Goal: Find specific page/section: Find specific page/section

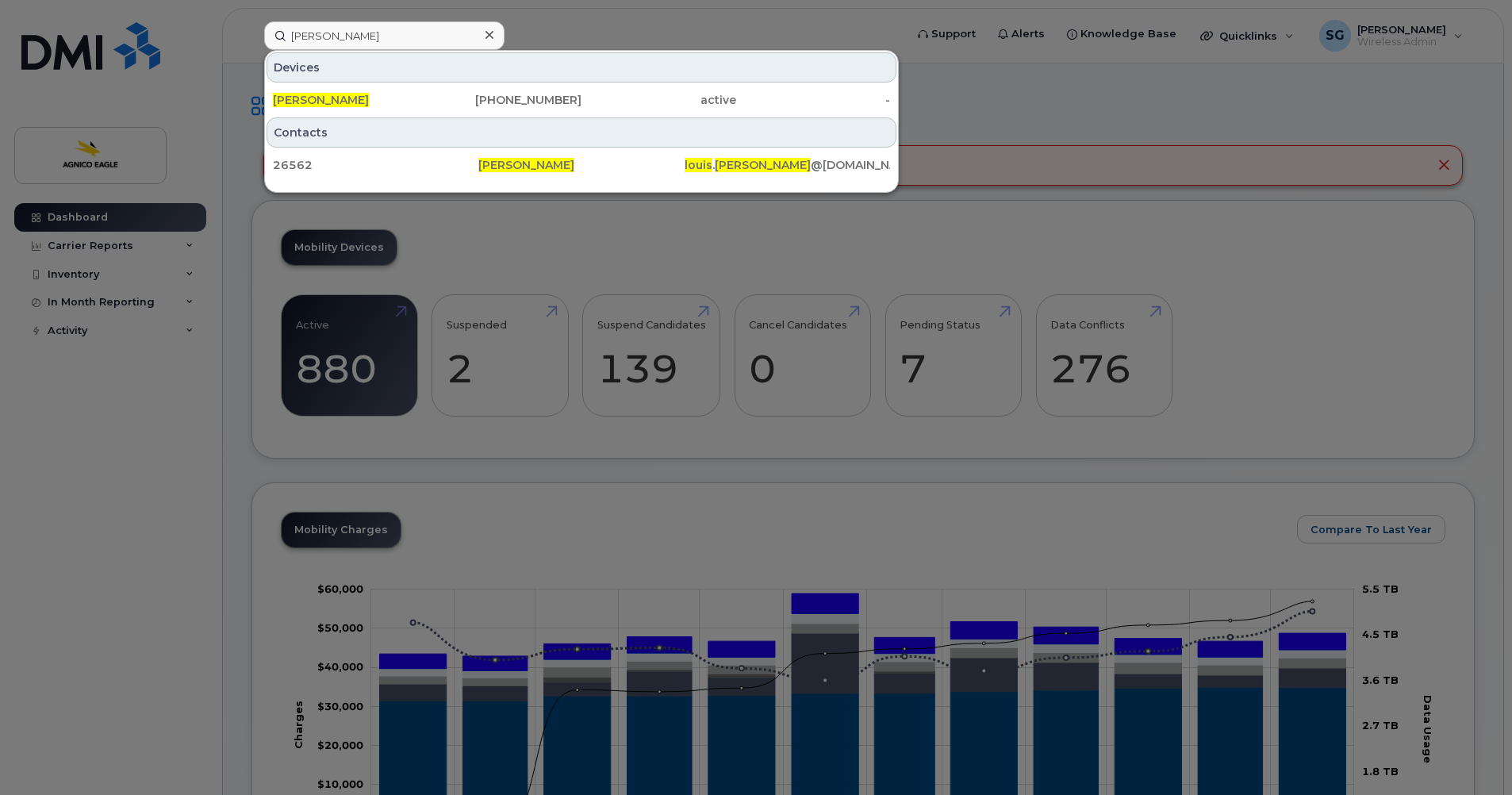
click at [487, 33] on icon at bounding box center [489, 35] width 8 height 8
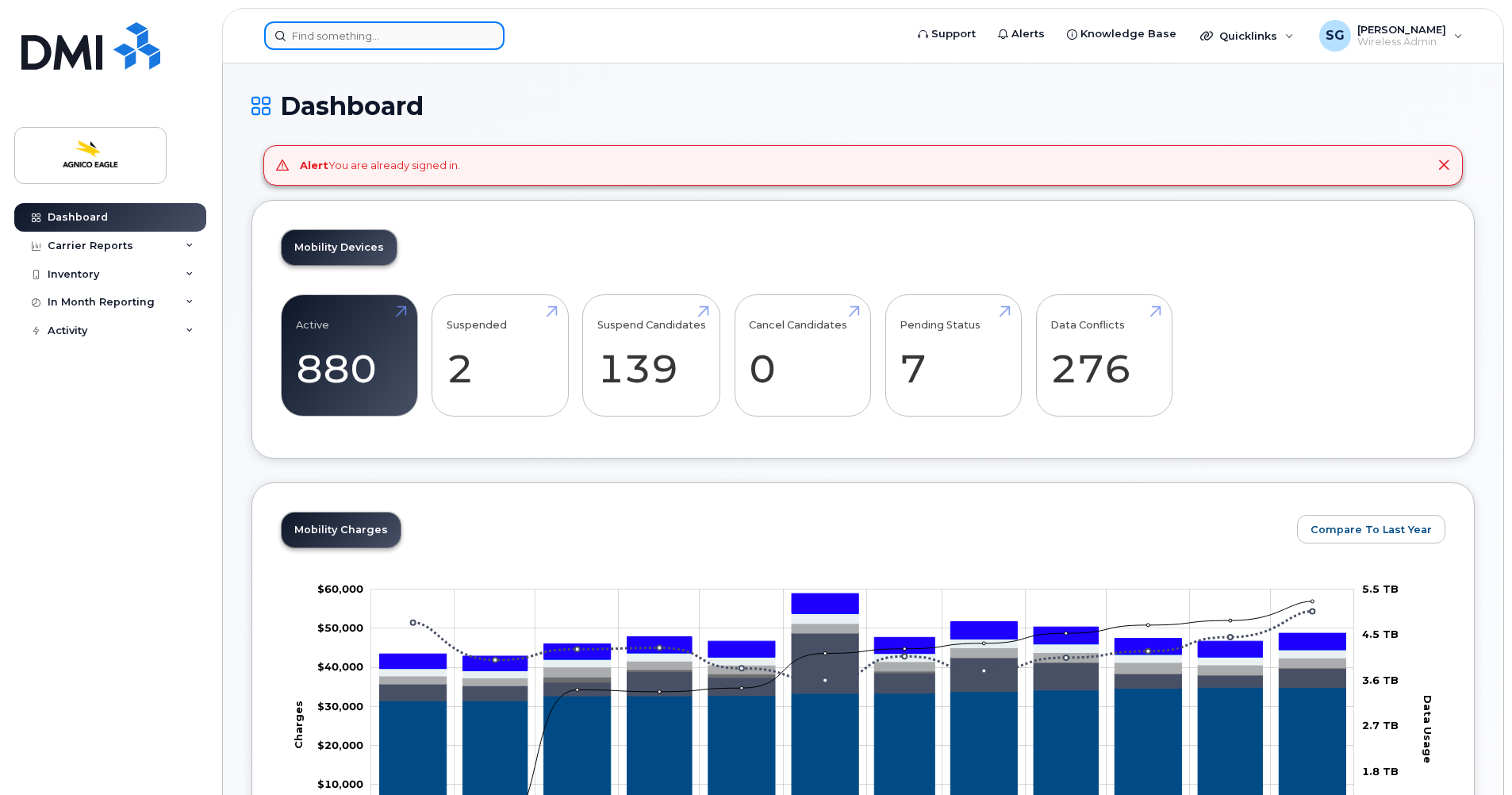
click at [459, 35] on input at bounding box center [384, 35] width 240 height 28
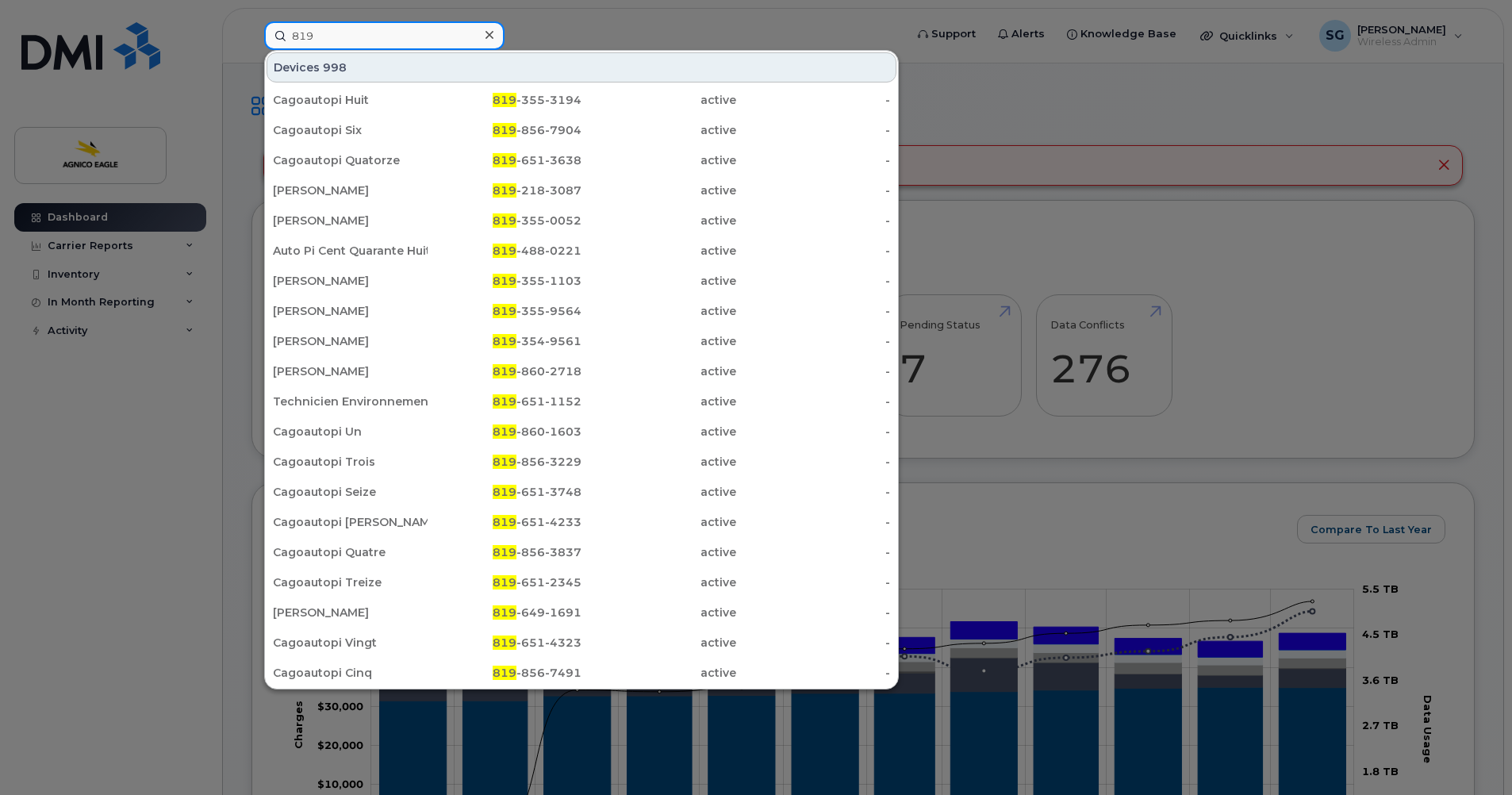
paste input "354-9232"
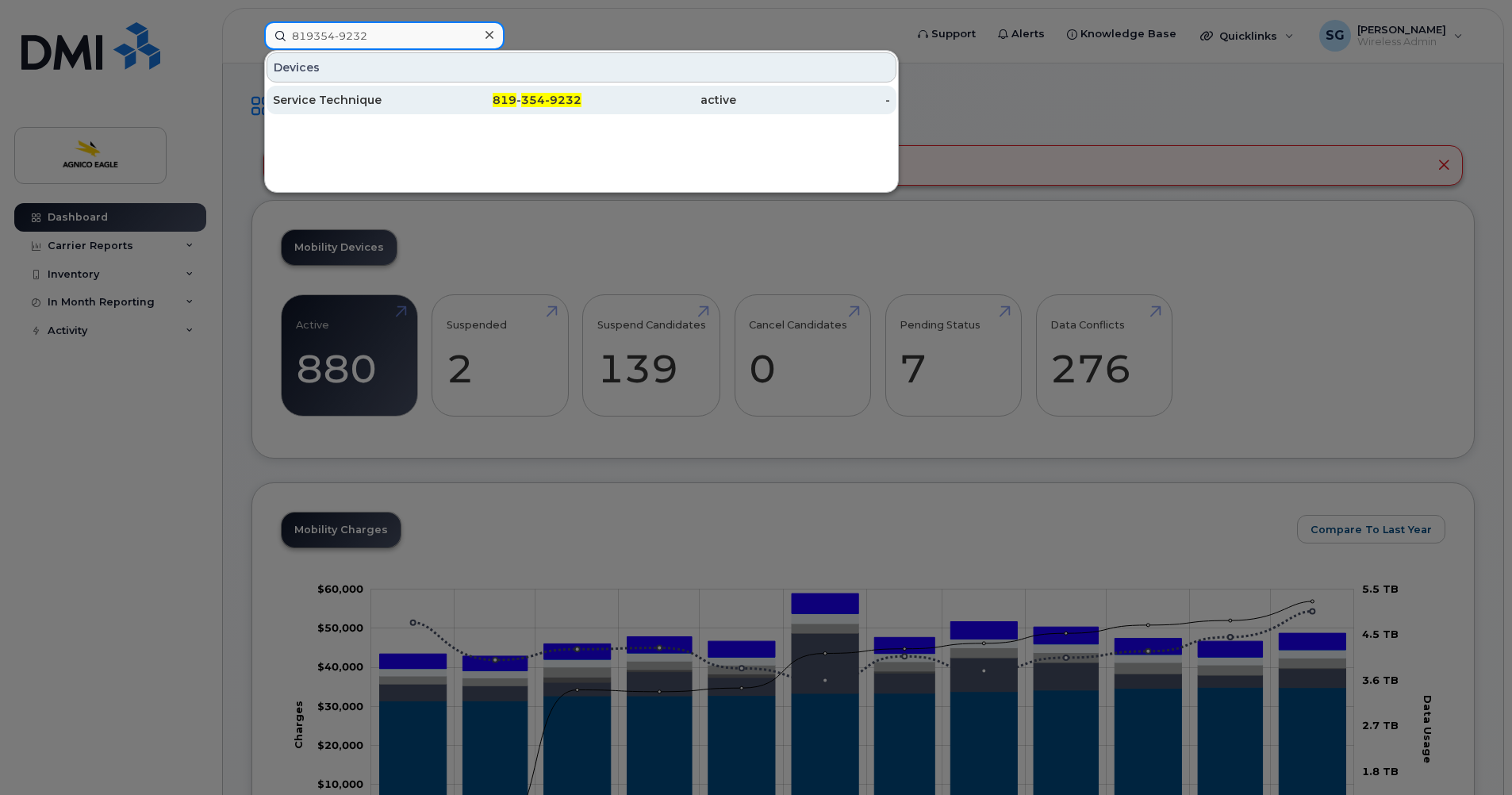
type input "819354-9232"
click at [327, 98] on div "Service Technique" at bounding box center [350, 99] width 155 height 16
click at [547, 97] on span "354-9232" at bounding box center [551, 100] width 60 height 15
click at [342, 97] on div "Service Technique" at bounding box center [350, 99] width 155 height 16
click at [293, 98] on div "Service Technique" at bounding box center [350, 99] width 155 height 16
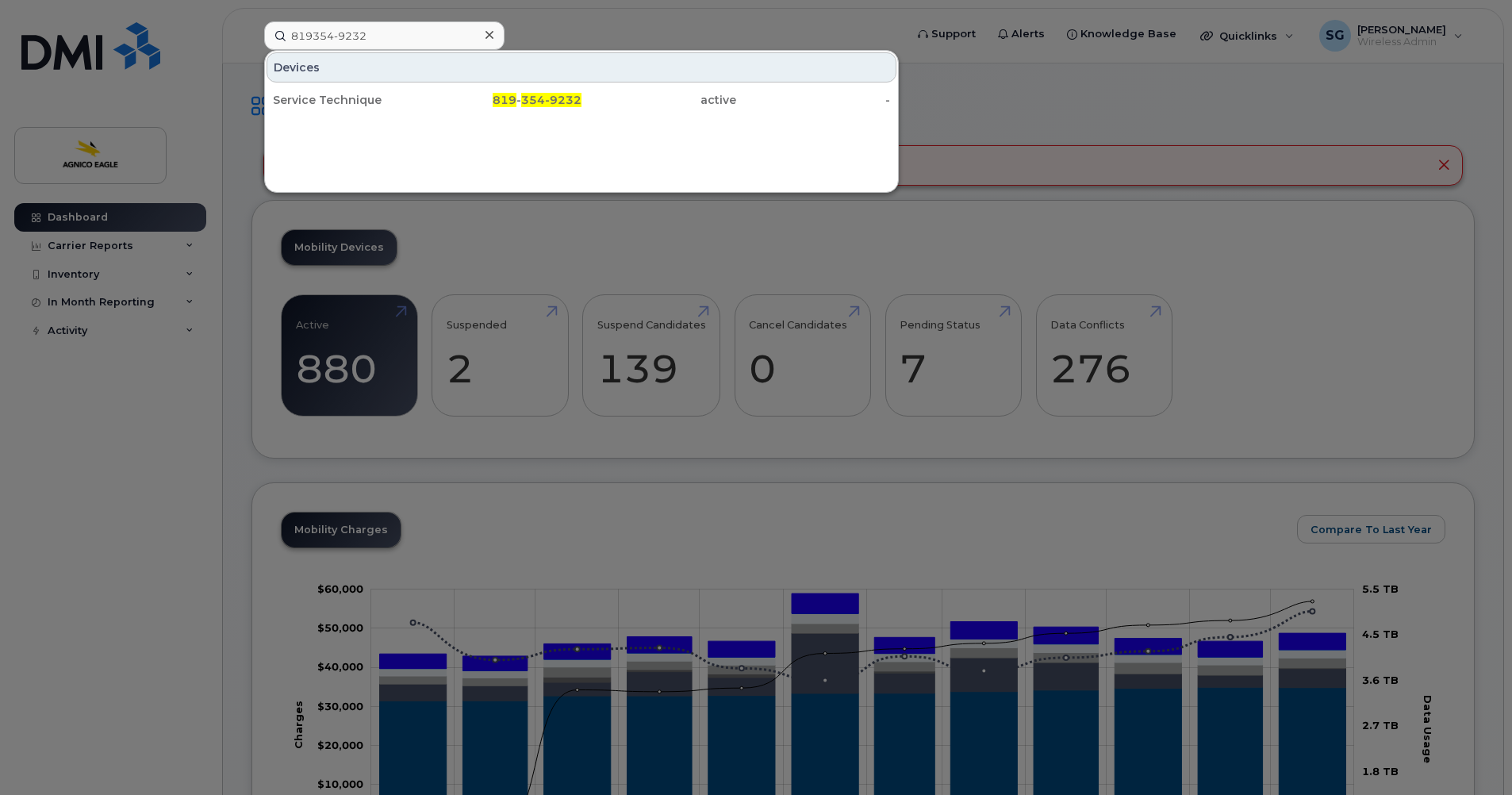
click at [487, 29] on icon at bounding box center [489, 35] width 8 height 13
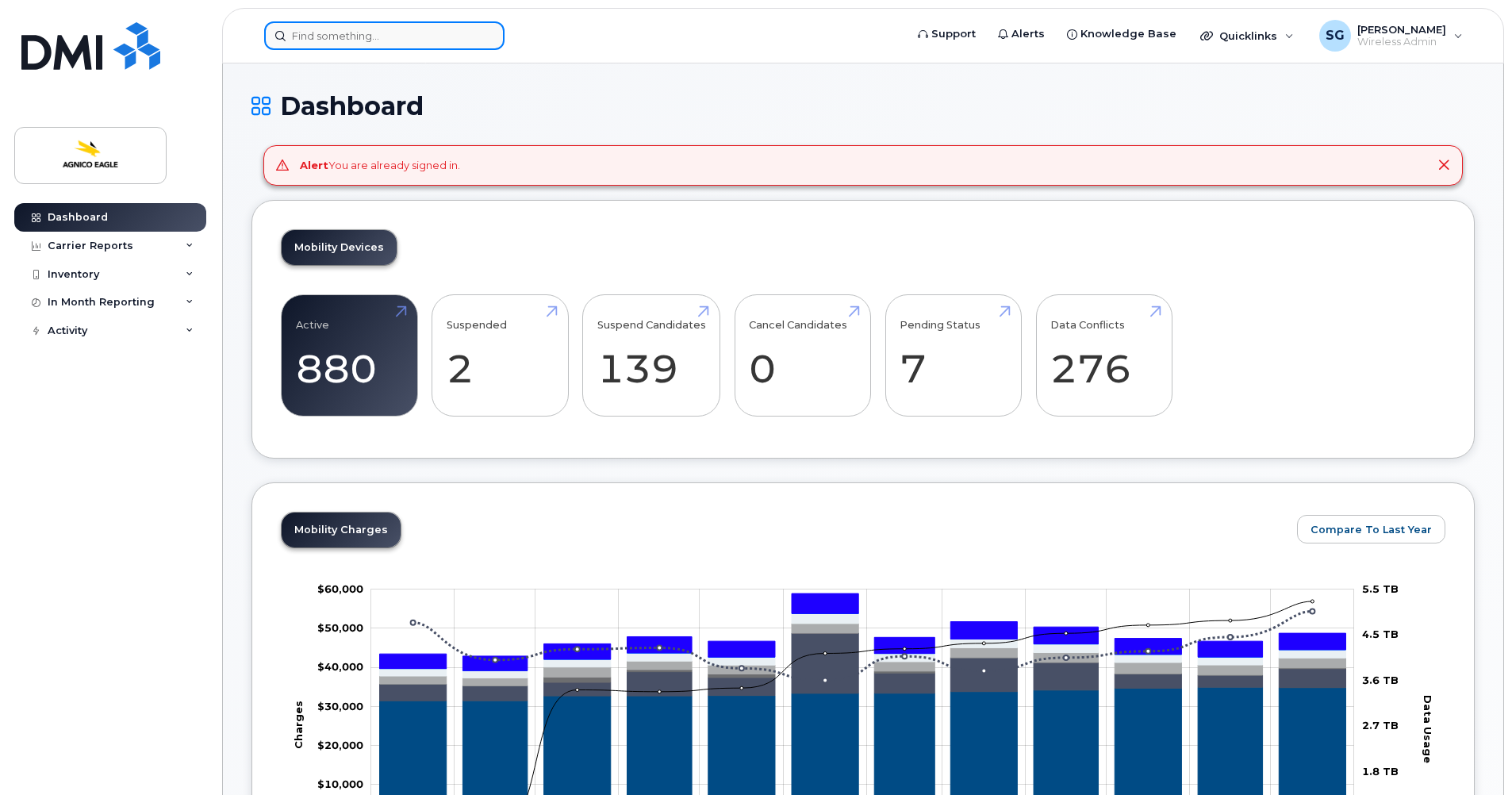
click at [450, 47] on input at bounding box center [384, 35] width 240 height 28
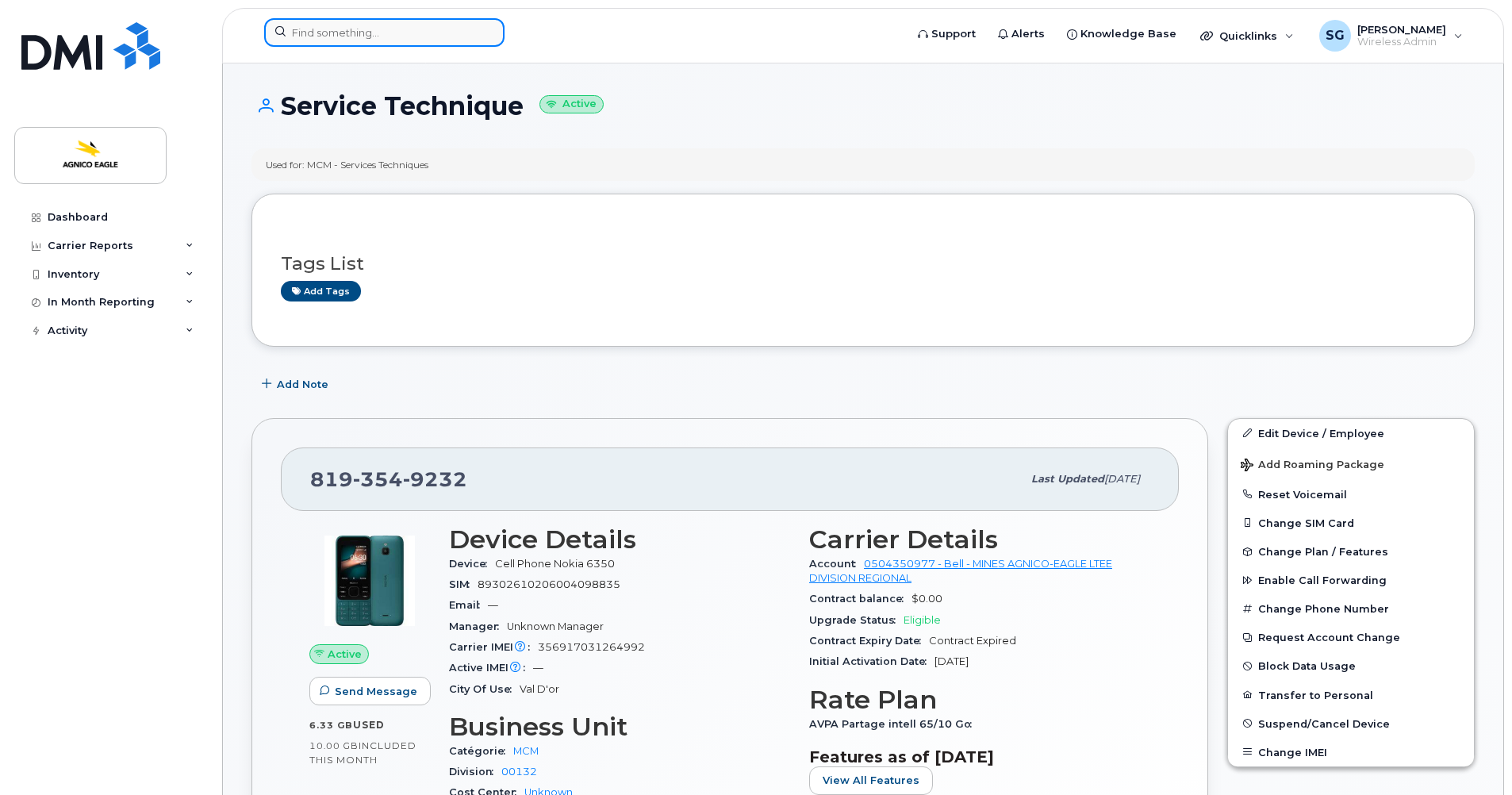
click at [460, 38] on input at bounding box center [384, 32] width 240 height 28
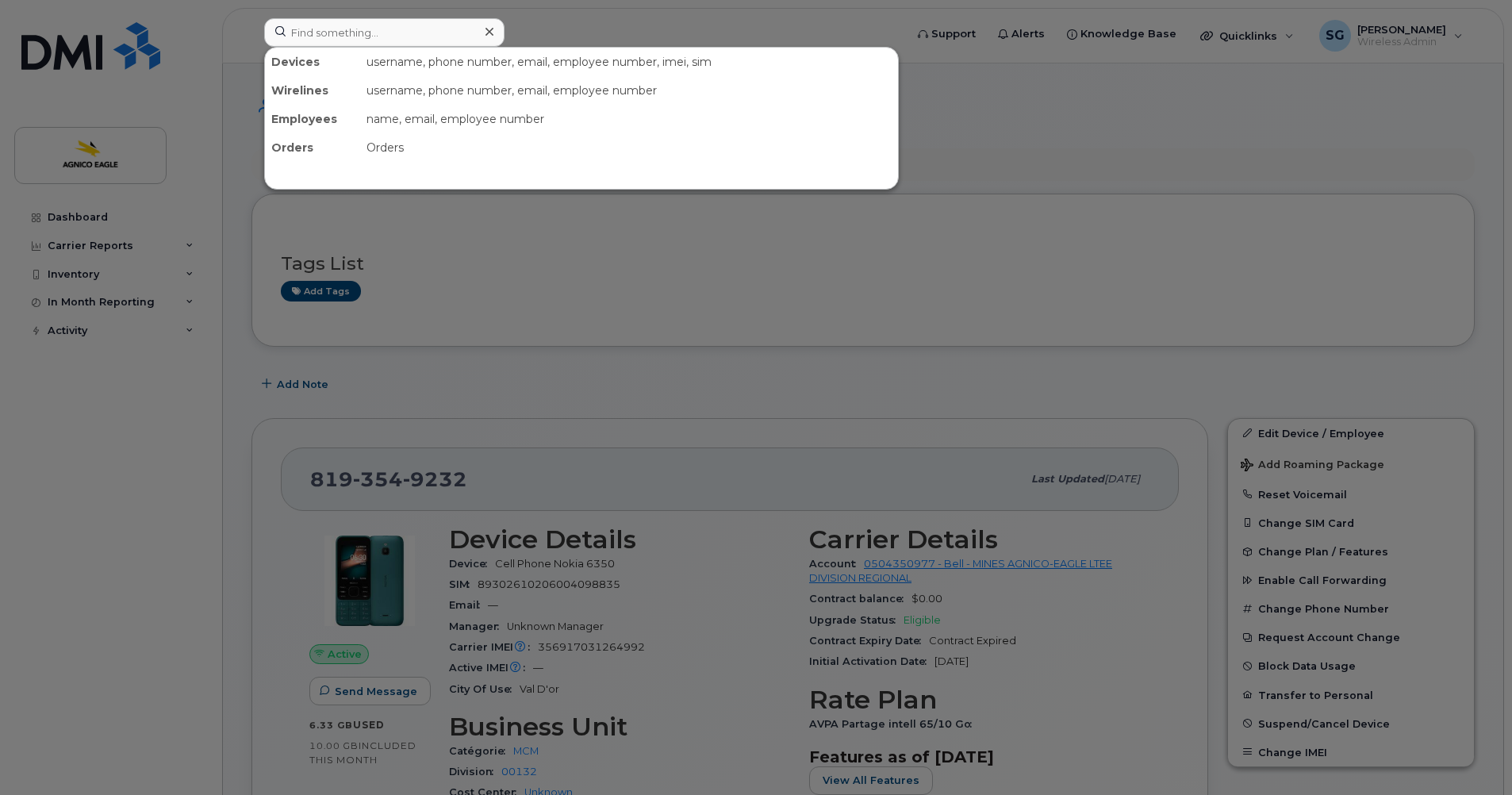
click at [488, 26] on icon at bounding box center [489, 32] width 8 height 13
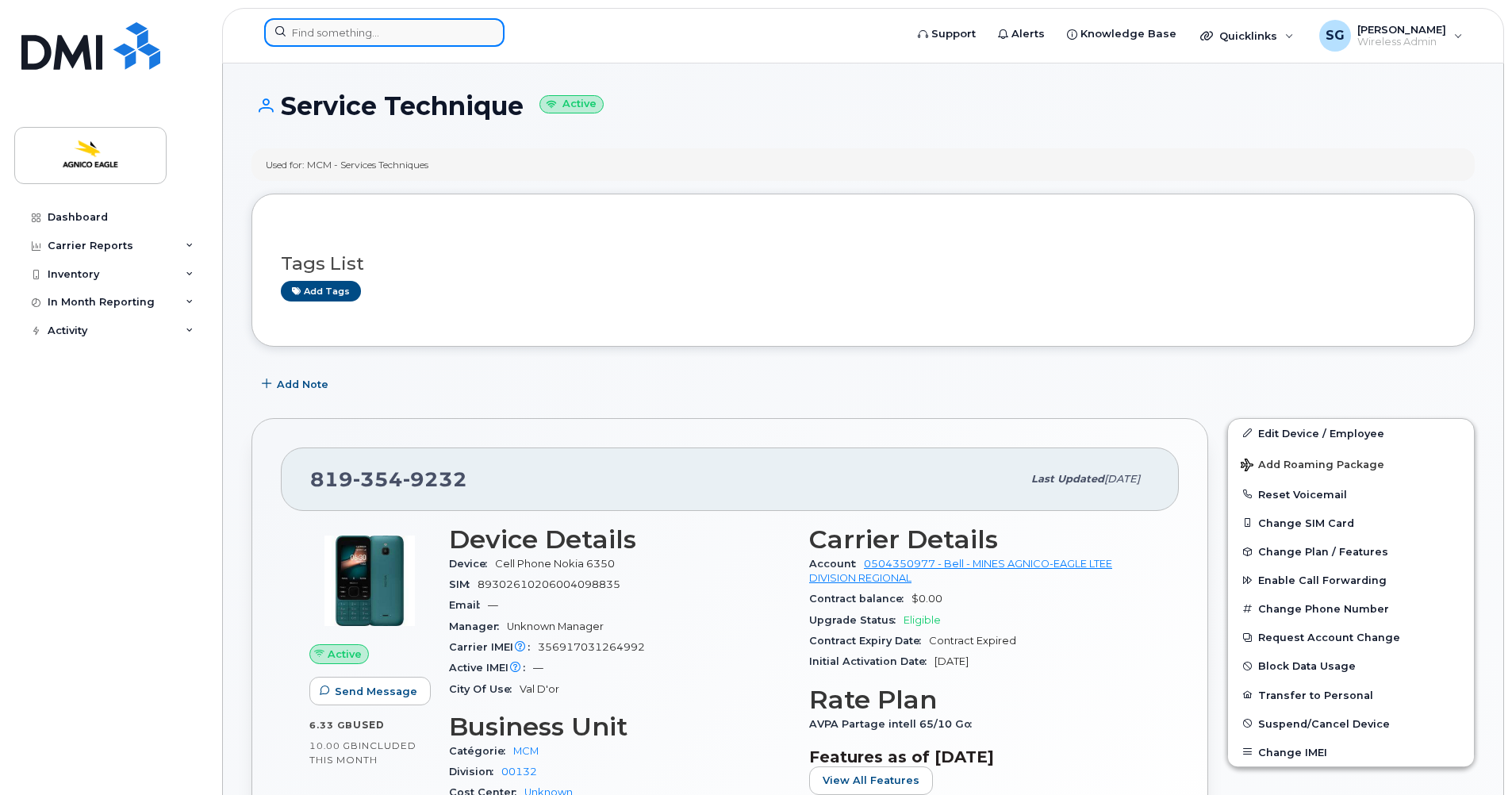
click at [420, 30] on input at bounding box center [384, 32] width 240 height 28
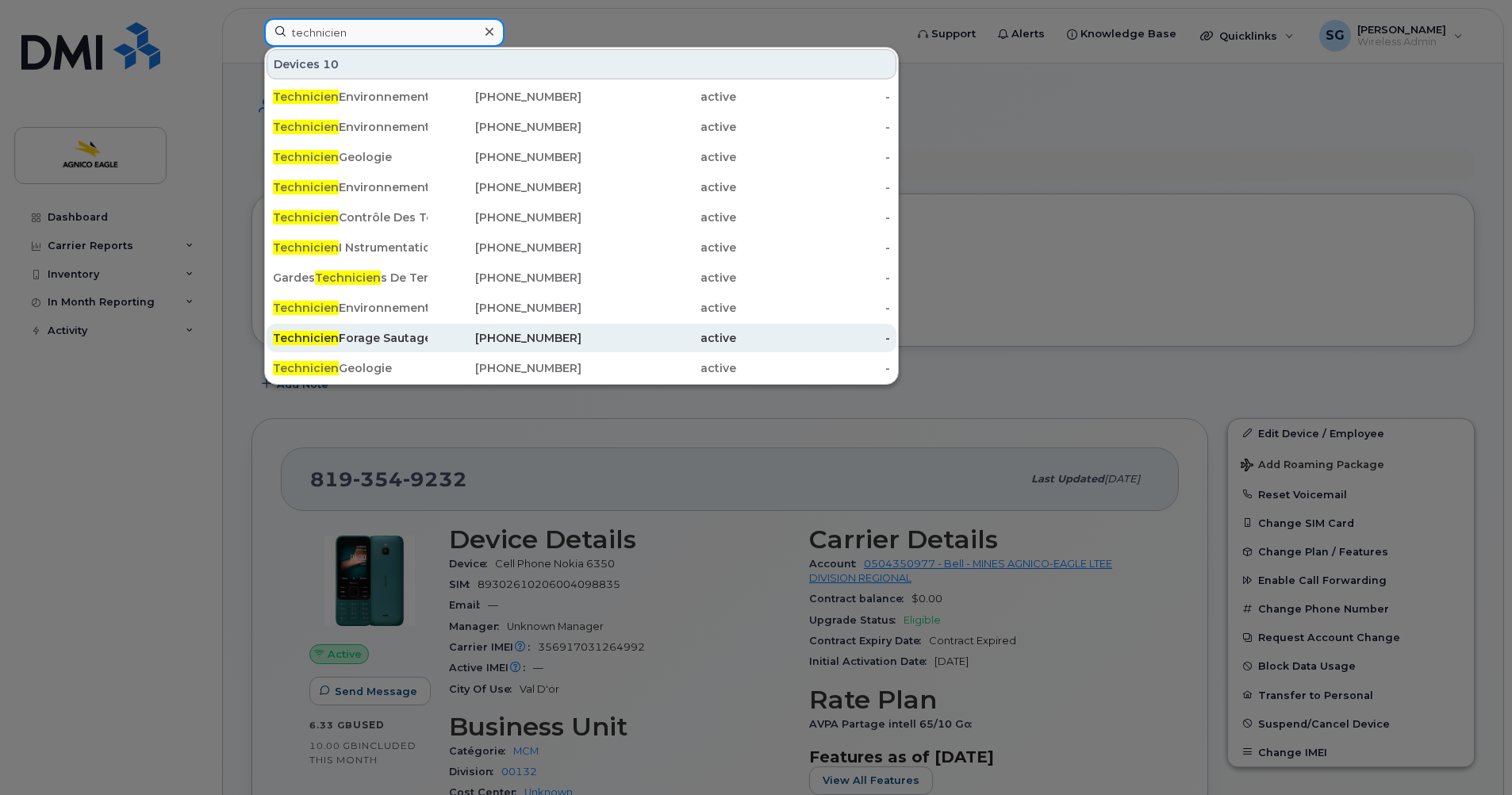
type input "technicien"
click at [359, 341] on div "Technicien Forage Sautage" at bounding box center [350, 337] width 155 height 16
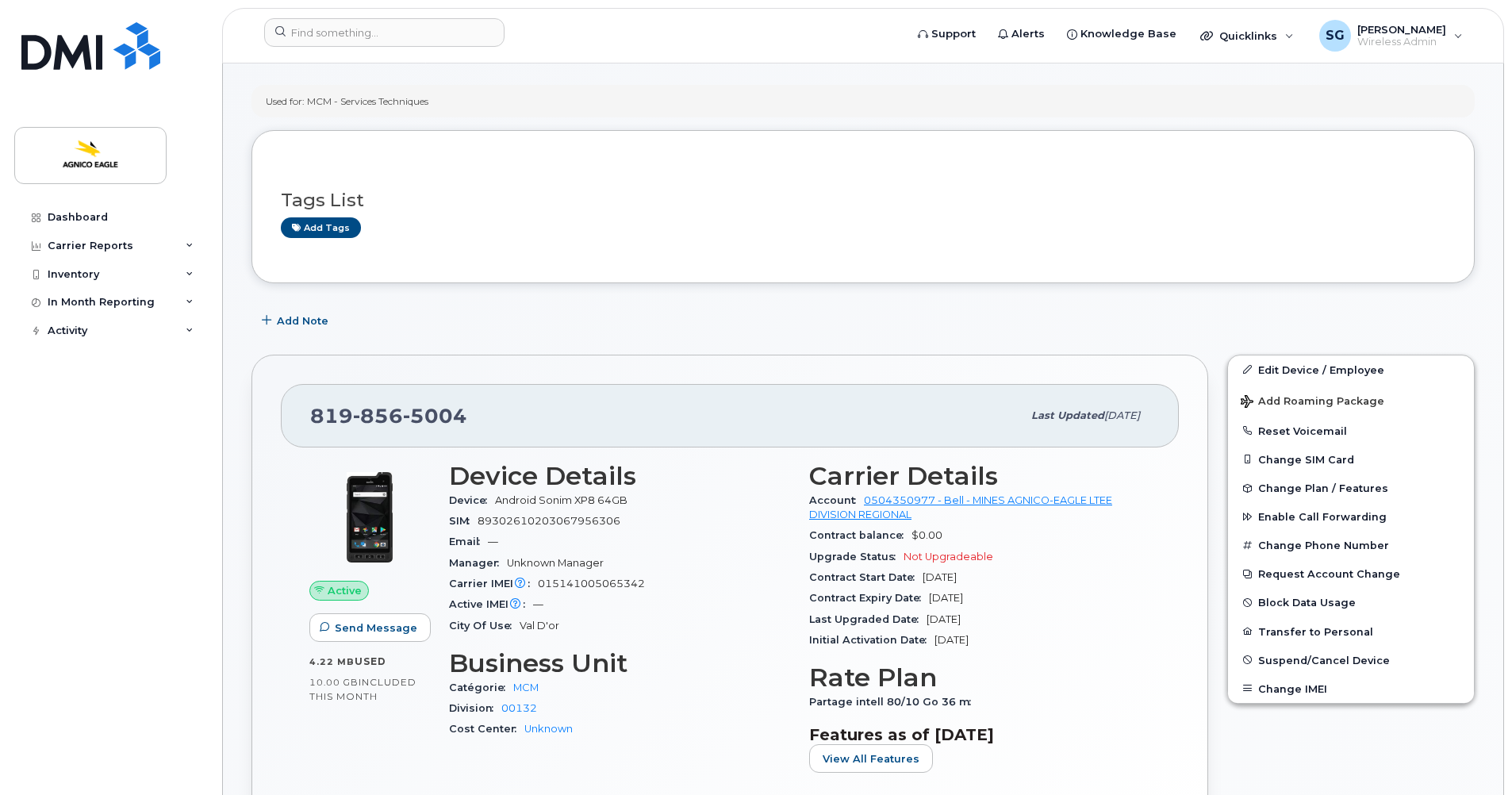
scroll to position [158, 0]
